Goal: Information Seeking & Learning: Learn about a topic

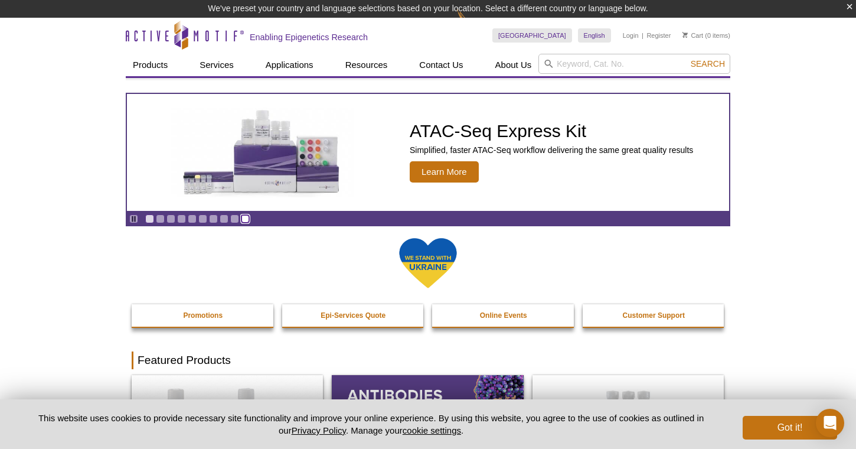
click at [247, 217] on link "Go to slide 10" at bounding box center [245, 218] width 9 height 9
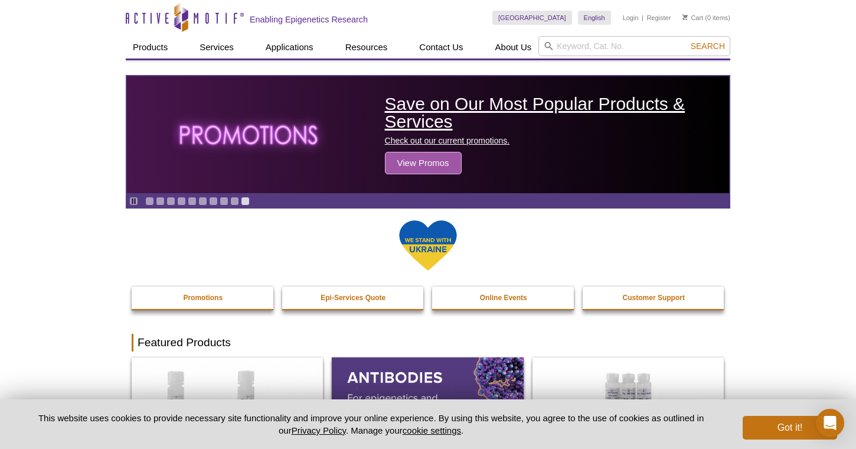
click at [431, 161] on span "Learn More" at bounding box center [444, 153] width 69 height 21
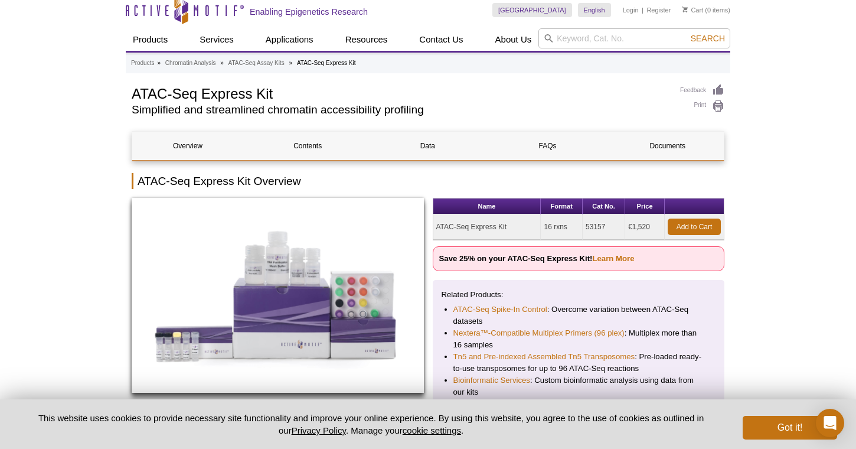
scroll to position [6, 0]
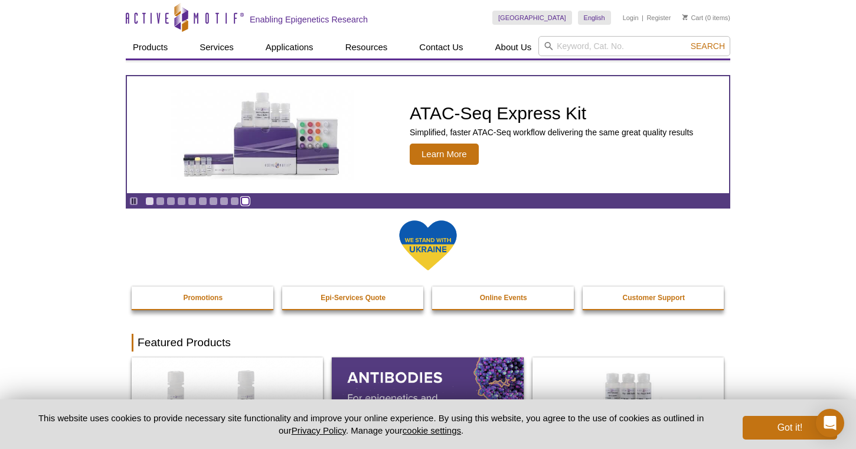
click at [246, 199] on link "Go to slide 10" at bounding box center [245, 201] width 9 height 9
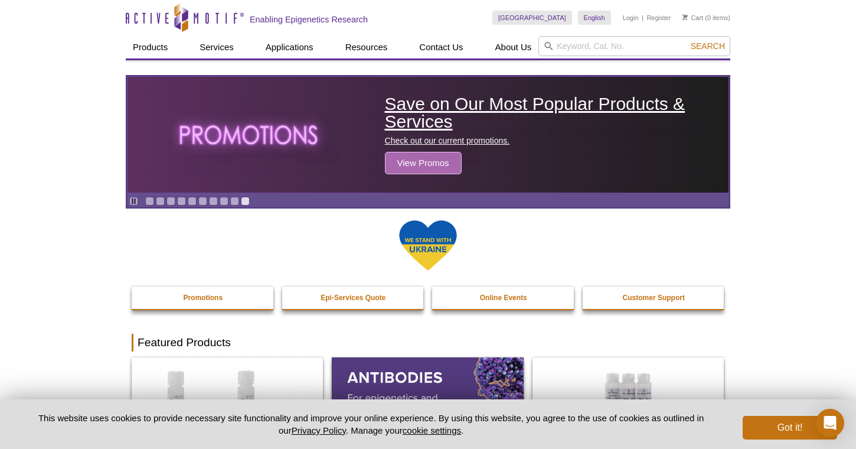
click at [268, 151] on img "Save on Our Most Popular Products & Services" at bounding box center [250, 134] width 156 height 60
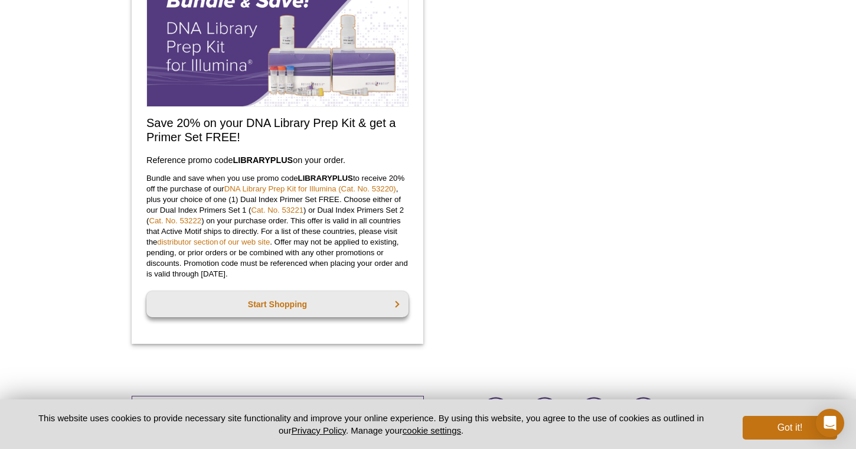
scroll to position [1039, 0]
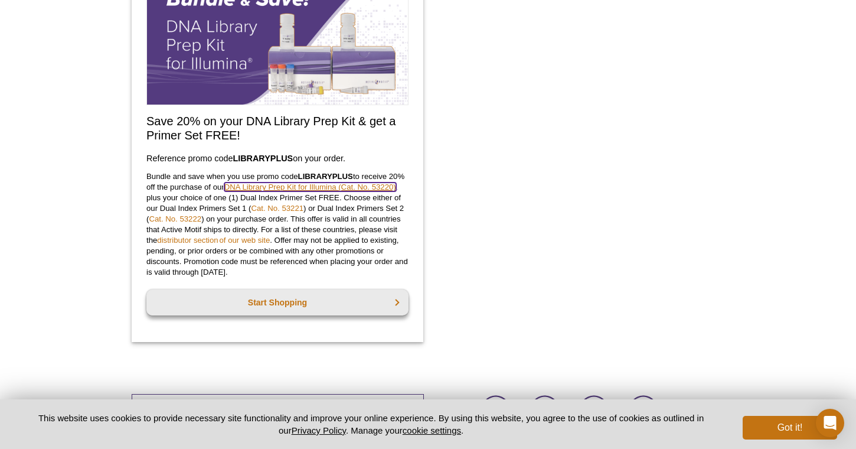
click at [323, 188] on link "DNA Library Prep Kit for Illumina (Cat. No. 53220)" at bounding box center [310, 186] width 172 height 9
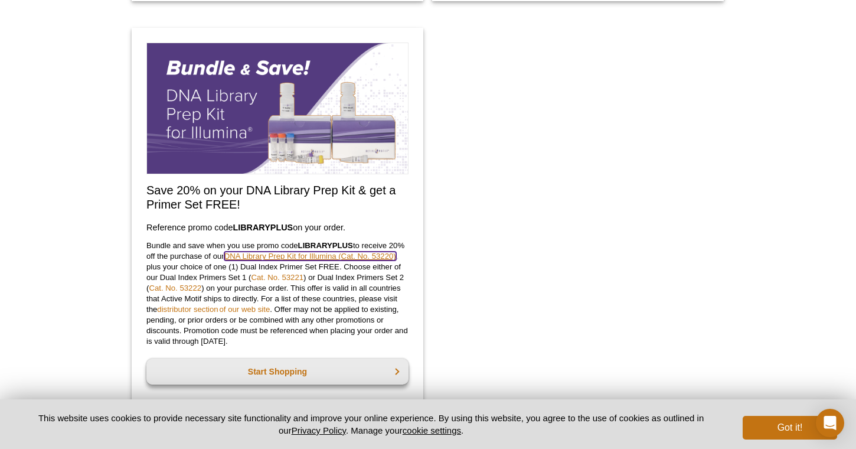
scroll to position [968, 0]
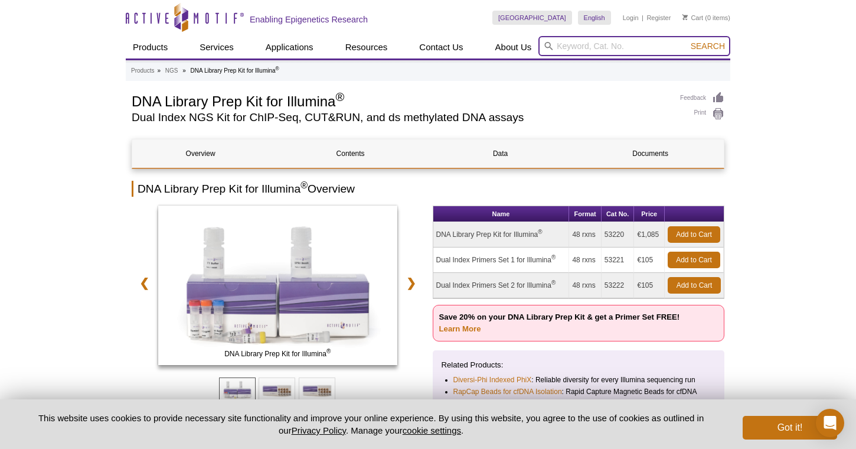
click at [589, 45] on input "search" at bounding box center [634, 46] width 192 height 20
type input "cut tag"
click at [687, 41] on button "Search" at bounding box center [707, 46] width 41 height 11
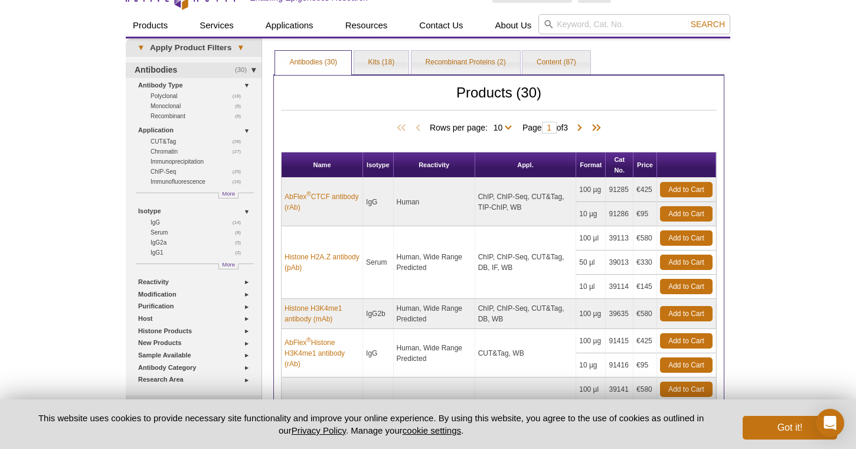
scroll to position [24, 0]
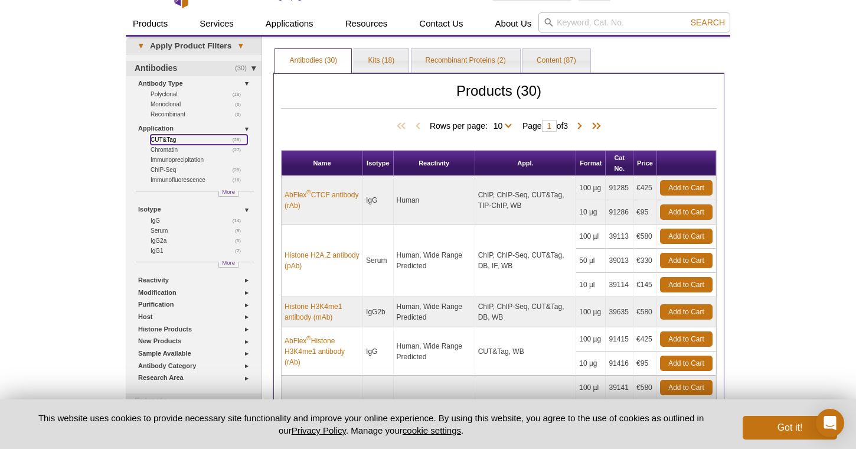
click at [168, 138] on link "(28) CUT&Tag" at bounding box center [199, 140] width 97 height 10
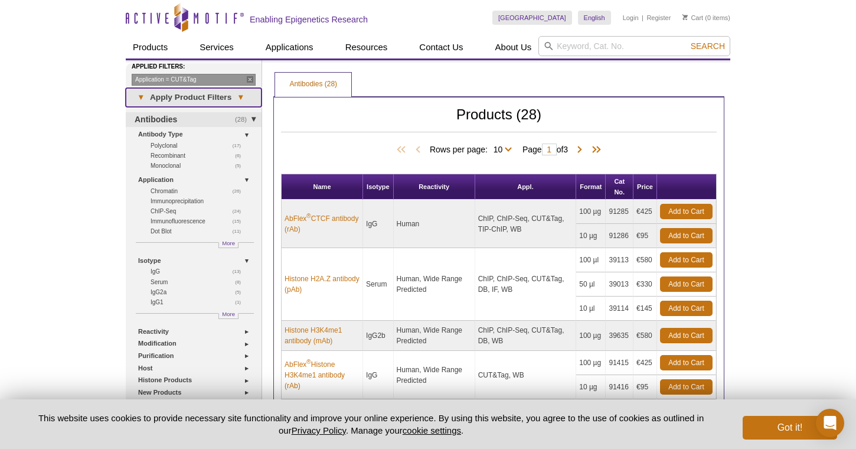
click at [237, 95] on span "▾" at bounding box center [240, 97] width 18 height 11
click at [239, 96] on span "▾" at bounding box center [240, 97] width 18 height 11
click at [247, 95] on span "▾" at bounding box center [240, 97] width 18 height 11
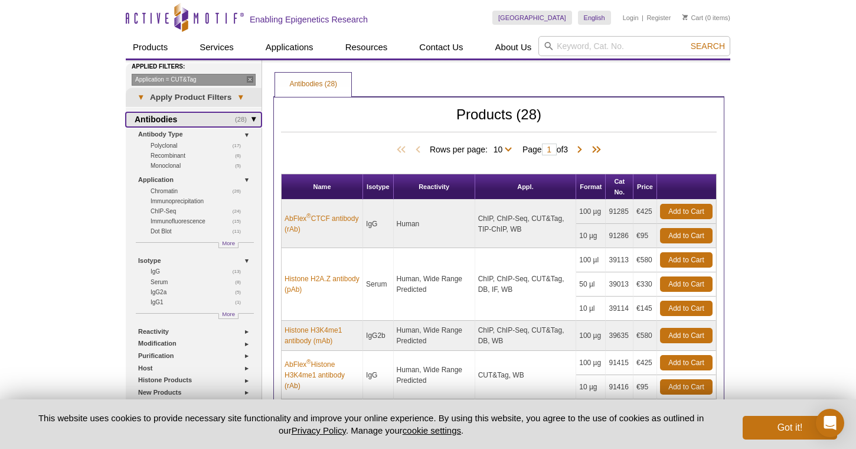
click at [251, 117] on link "(28) Antibodies" at bounding box center [194, 119] width 136 height 15
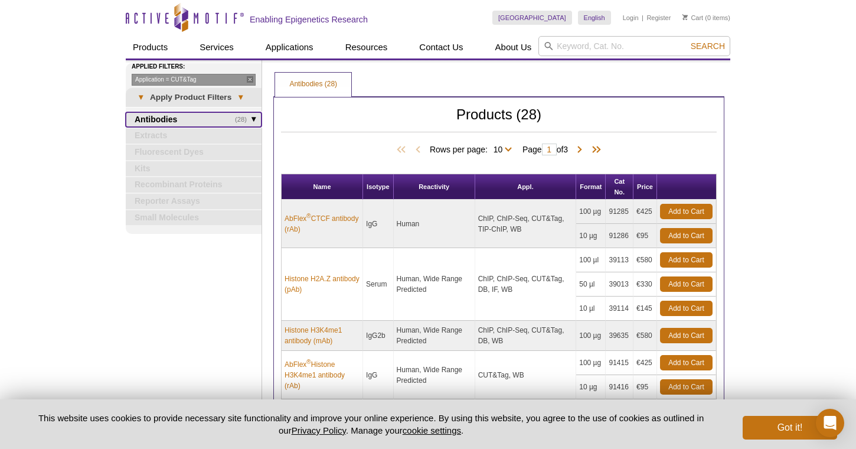
click at [251, 117] on link "(28) Antibodies" at bounding box center [194, 119] width 136 height 15
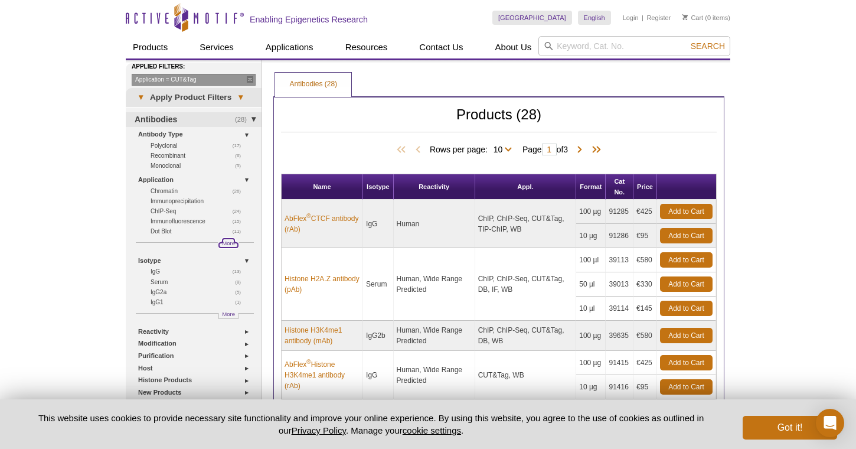
click at [230, 243] on span "More" at bounding box center [228, 243] width 13 height 10
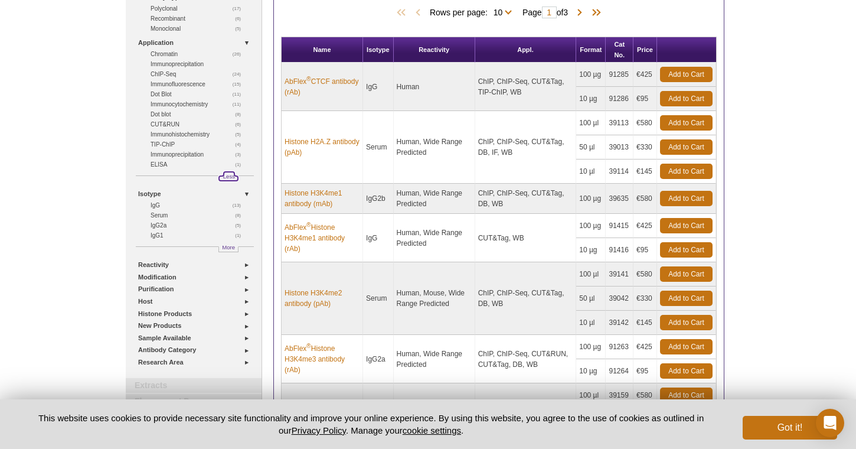
scroll to position [142, 0]
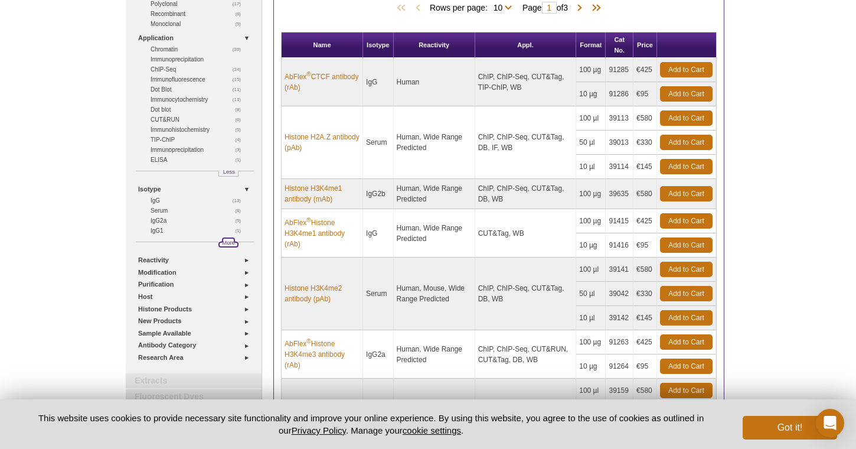
click at [233, 241] on span "More" at bounding box center [228, 242] width 13 height 10
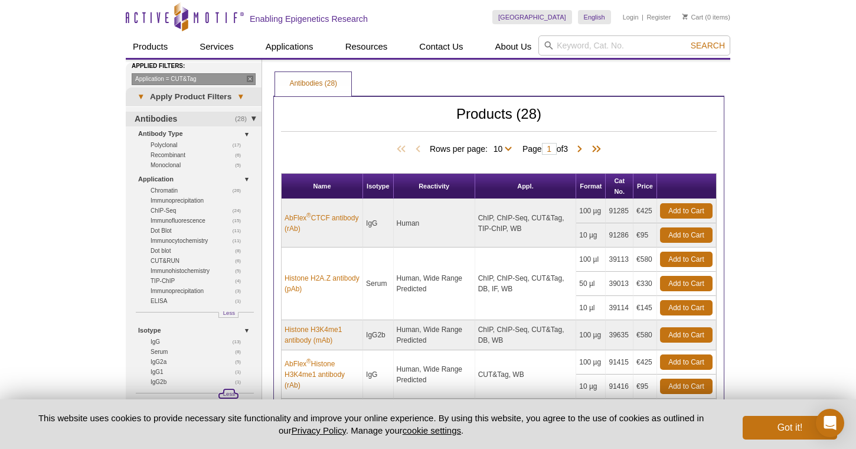
scroll to position [0, 0]
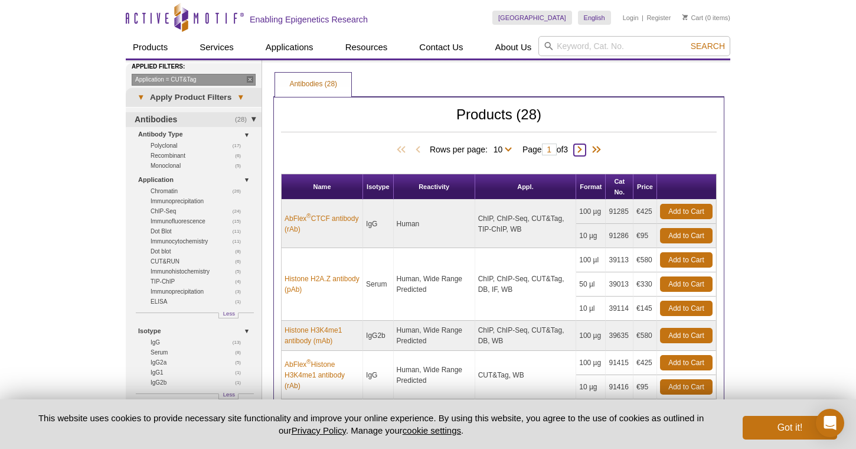
click at [586, 149] on span at bounding box center [580, 150] width 12 height 12
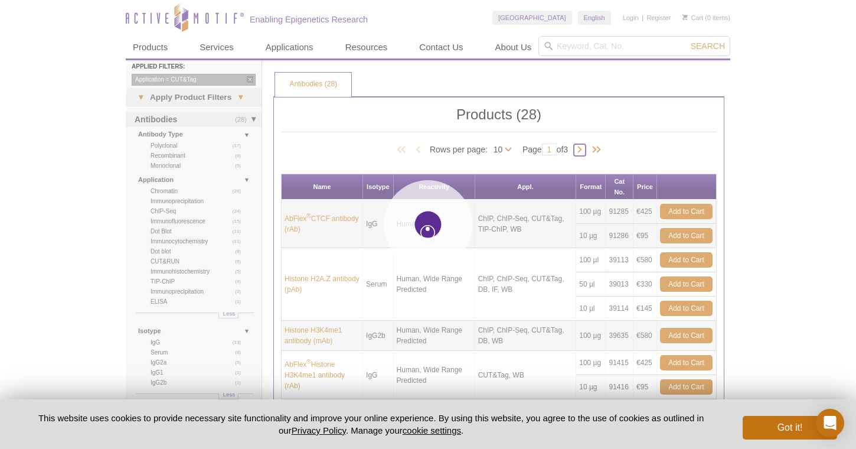
type input "2"
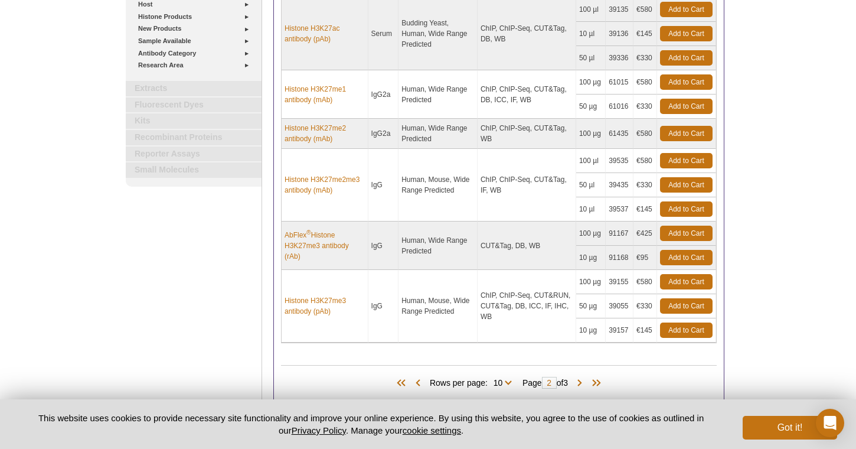
scroll to position [449, 0]
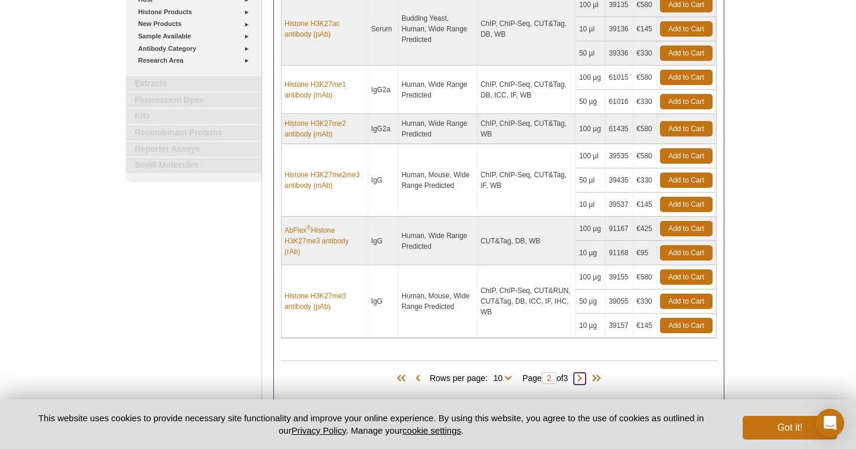
click at [585, 377] on span at bounding box center [580, 378] width 12 height 12
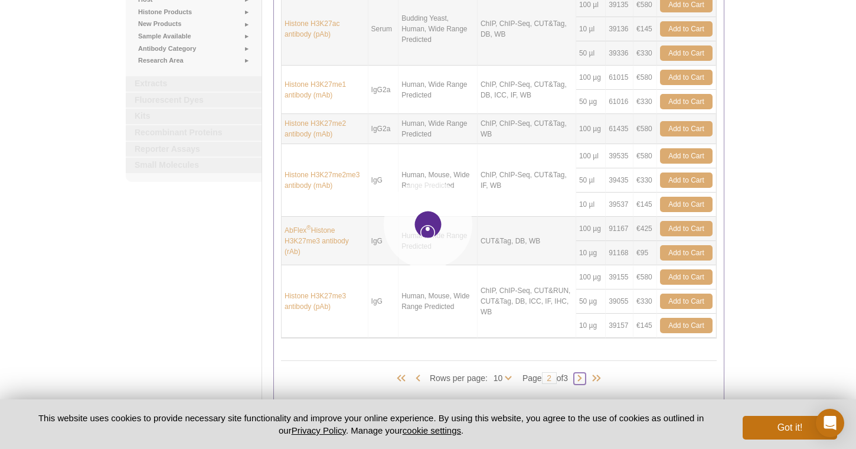
type input "3"
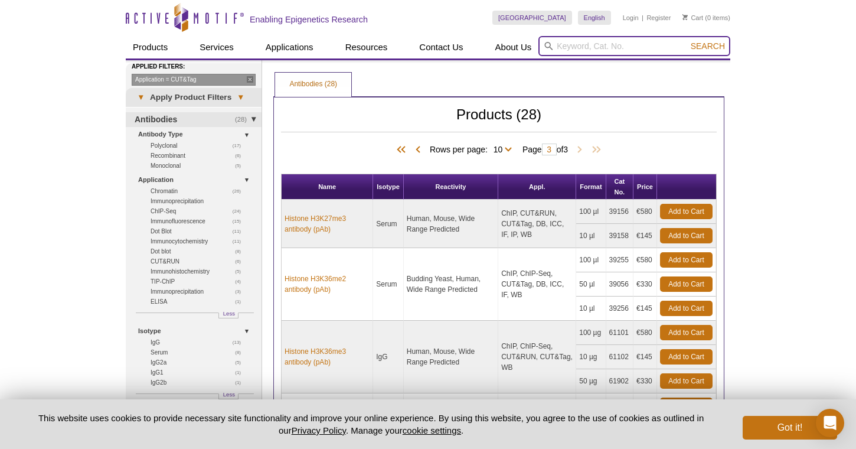
click at [596, 50] on input "search" at bounding box center [634, 46] width 192 height 20
type input "cut tag kit"
click at [687, 41] on button "Search" at bounding box center [707, 46] width 41 height 11
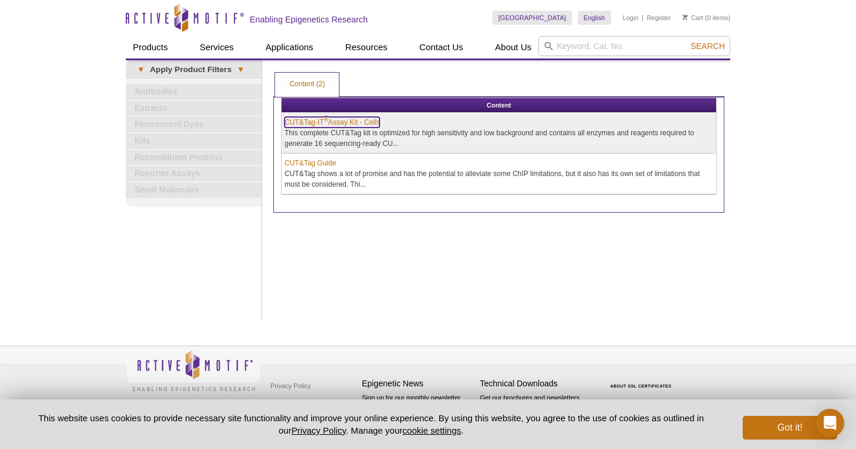
click at [365, 122] on link "CUT&Tag-IT ® Assay Kit - Cells" at bounding box center [332, 122] width 95 height 11
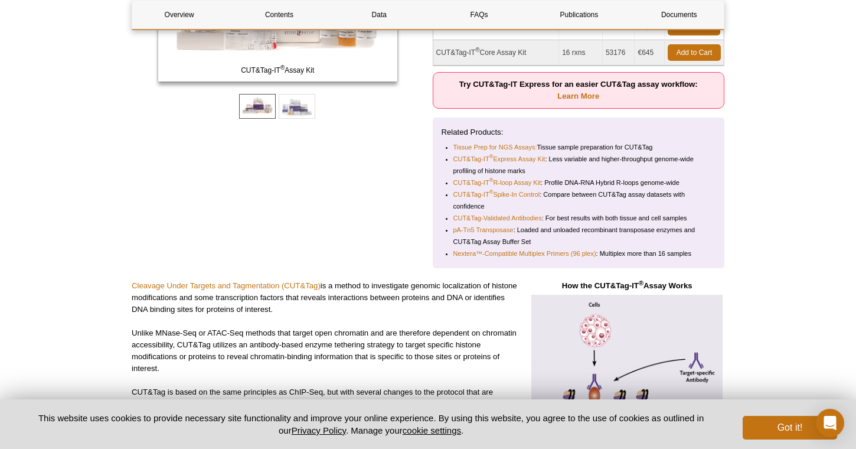
scroll to position [313, 0]
click at [572, 252] on link "Nextera™-Compatible Multiplex Primers (96 plex)" at bounding box center [524, 253] width 143 height 12
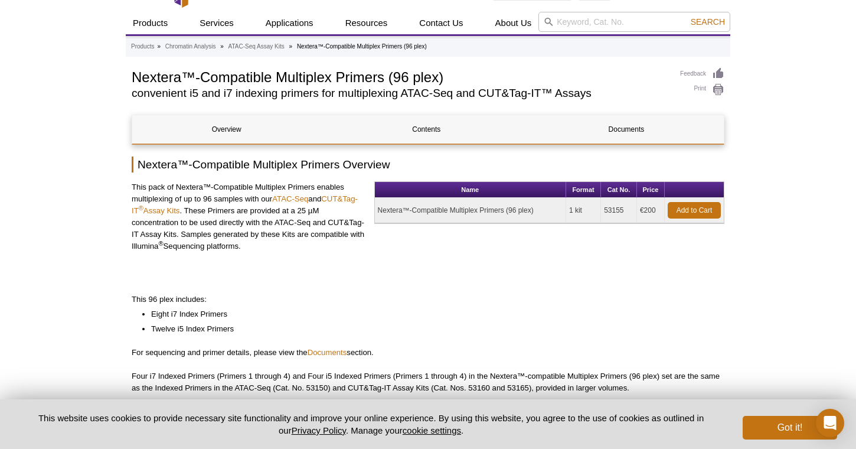
scroll to position [24, 0]
